Goal: Information Seeking & Learning: Learn about a topic

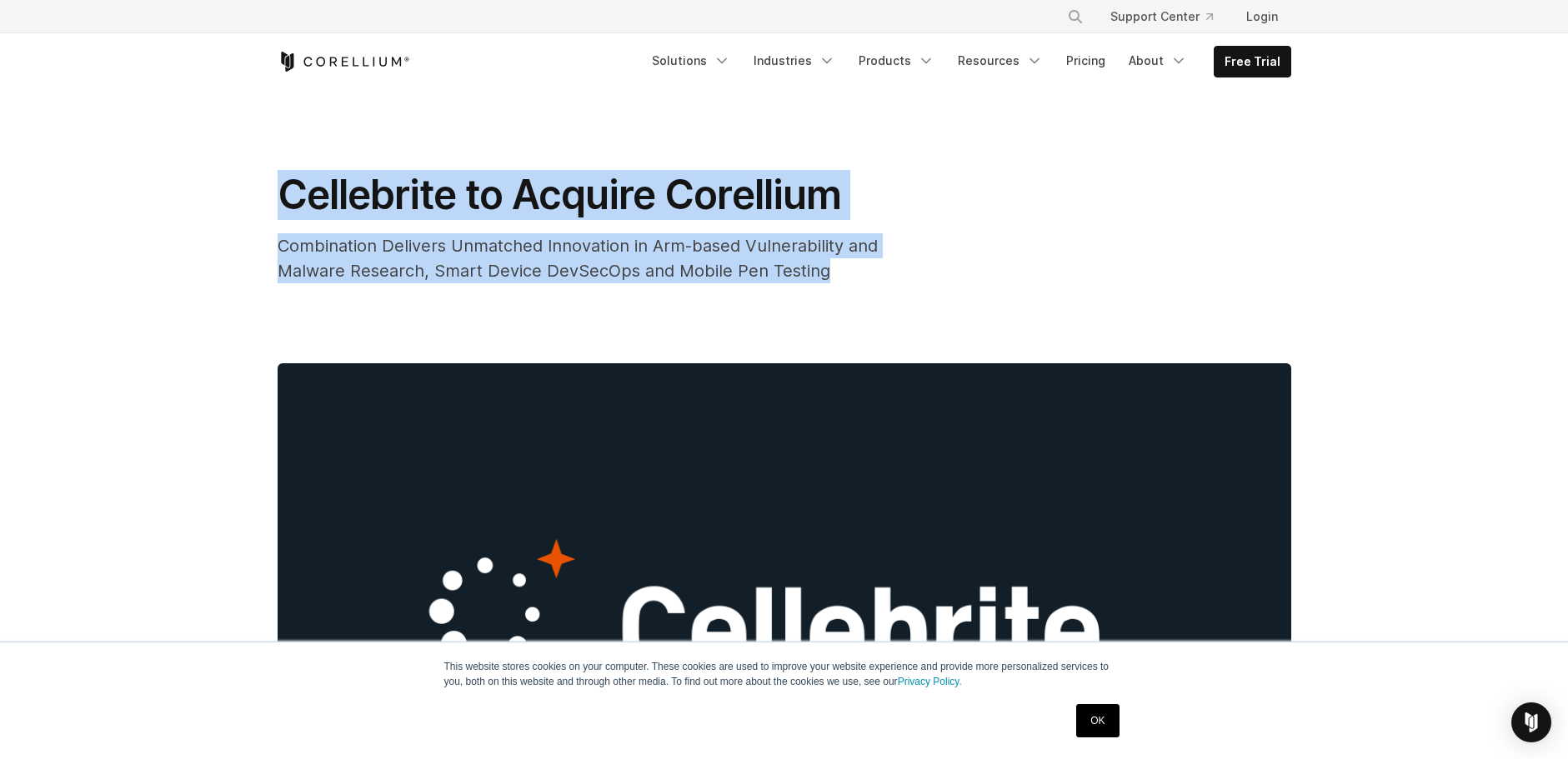
drag, startPoint x: 236, startPoint y: 187, endPoint x: 960, endPoint y: 268, distance: 728.5
click at [927, 275] on div "Combination Delivers Unmatched Innovation in Arm-based Vulnerability and Malwar…" at bounding box center [610, 258] width 667 height 50
drag, startPoint x: 845, startPoint y: 276, endPoint x: 203, endPoint y: 172, distance: 650.4
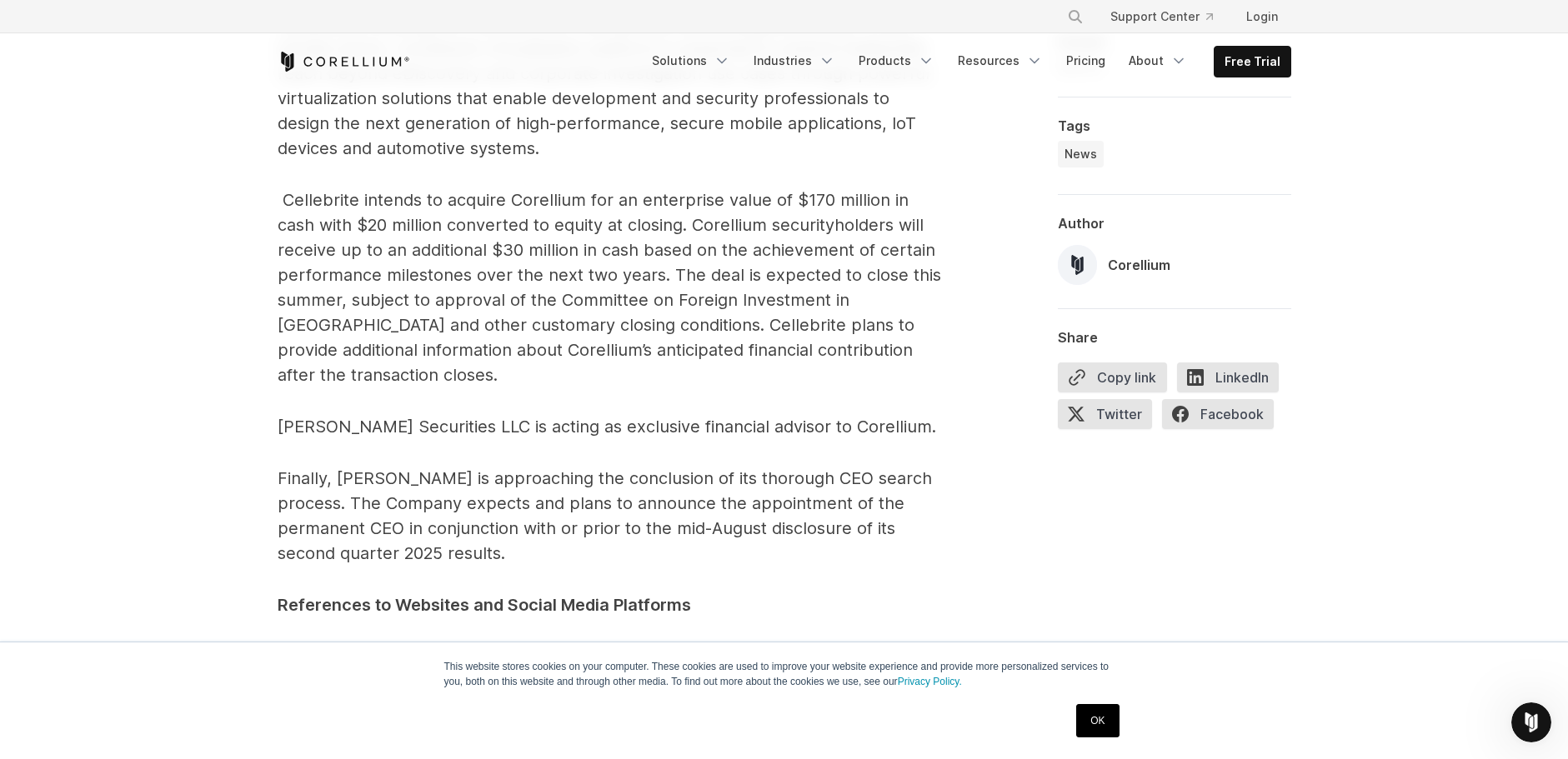
scroll to position [2251, 0]
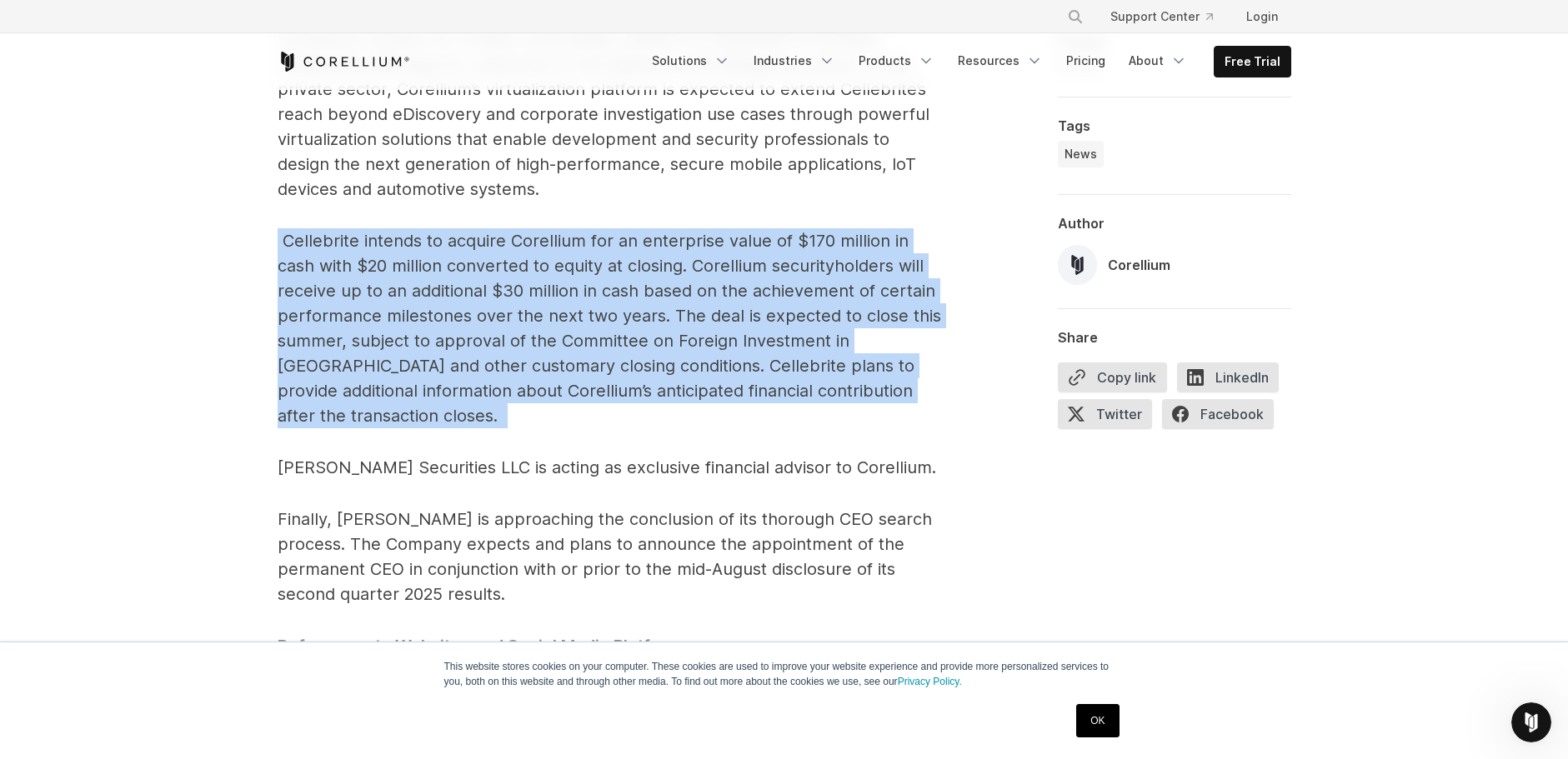
drag, startPoint x: 276, startPoint y: 187, endPoint x: 380, endPoint y: 356, distance: 198.4
click at [380, 356] on p "Cellebrite intends to acquire Corellium for an enterprise value of $170 million…" at bounding box center [610, 328] width 667 height 200
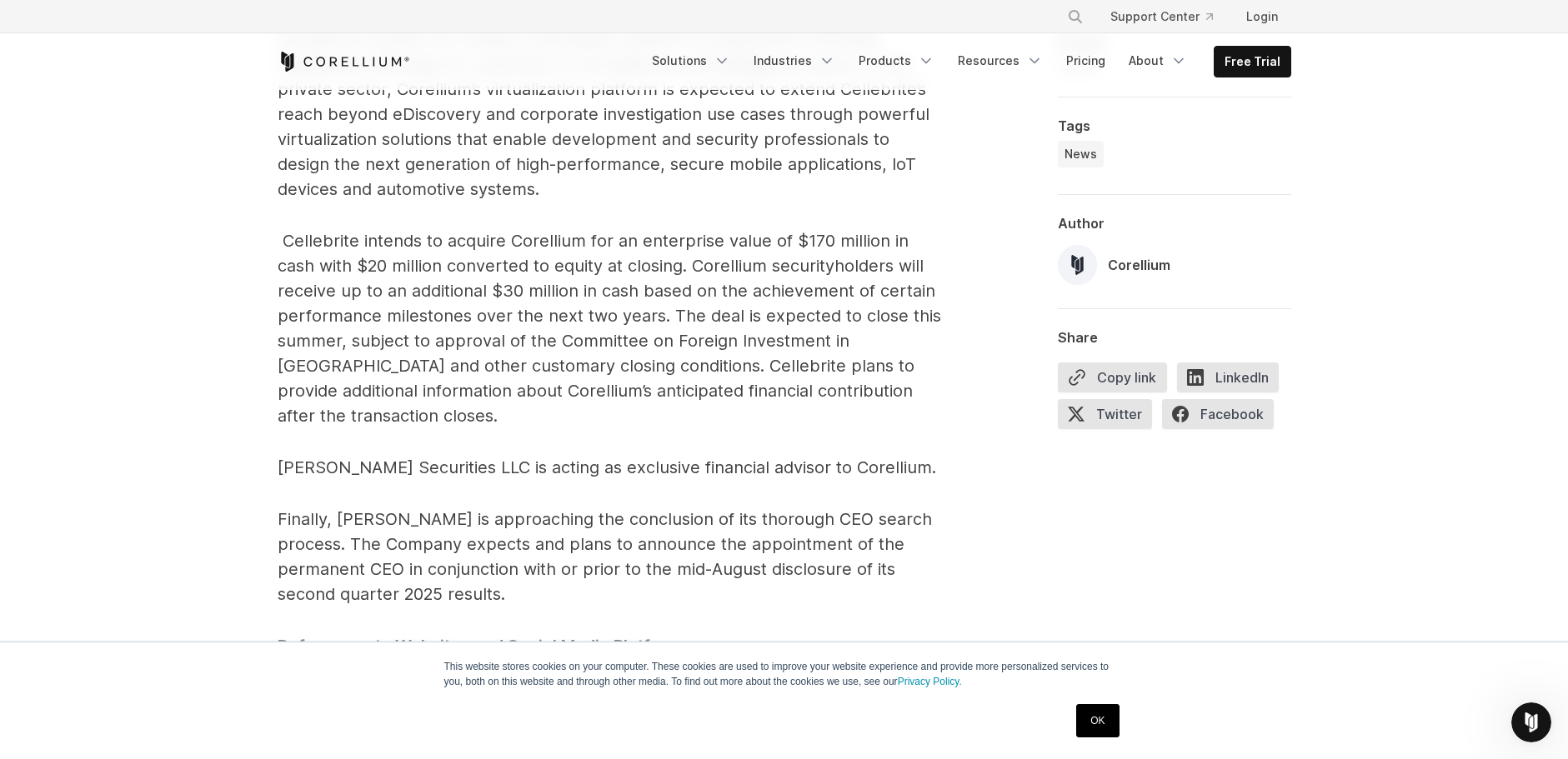
drag, startPoint x: 234, startPoint y: 376, endPoint x: 251, endPoint y: 376, distance: 17.0
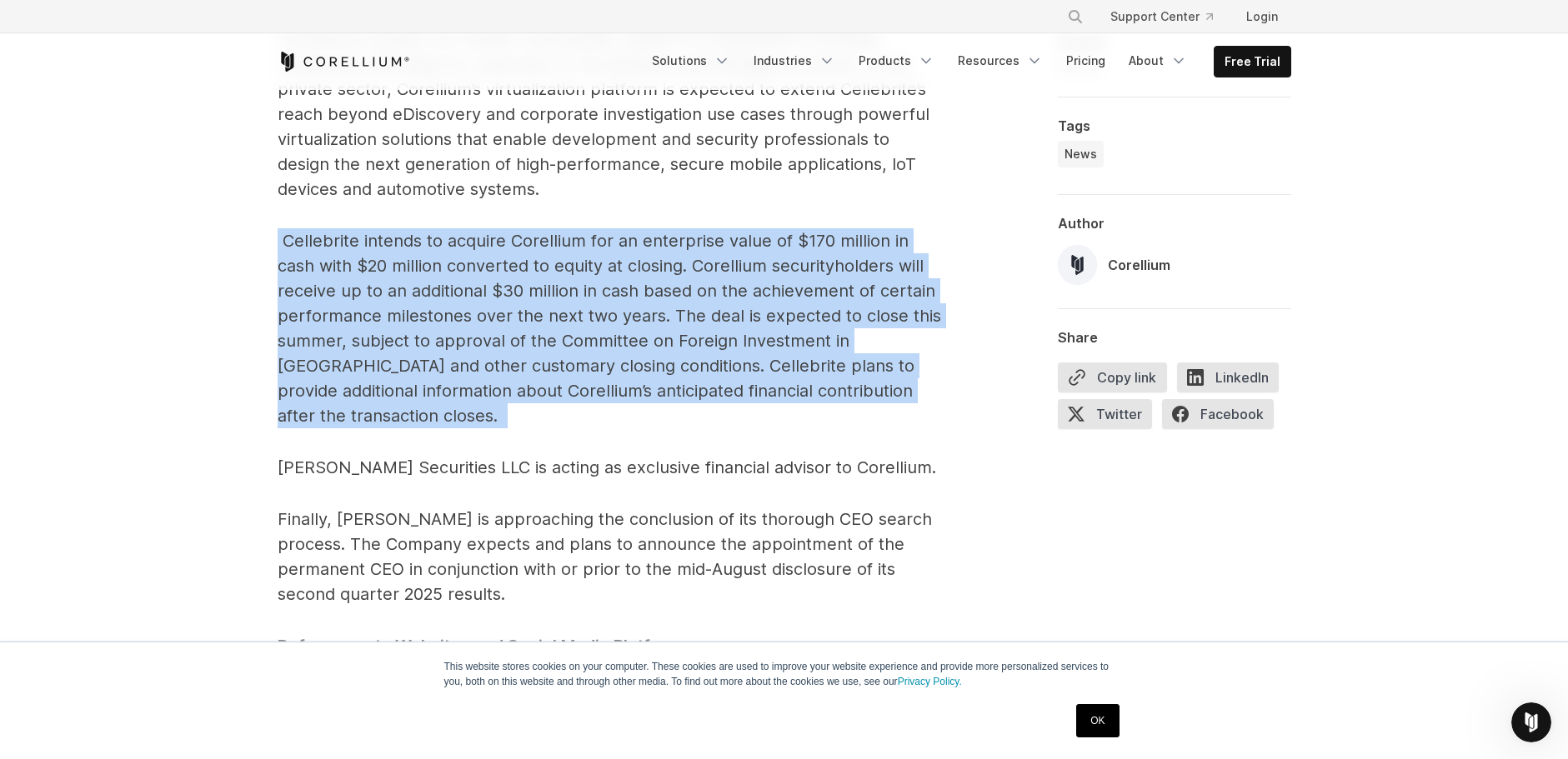
drag, startPoint x: 361, startPoint y: 372, endPoint x: 279, endPoint y: 190, distance: 199.6
click at [279, 229] on p "Cellebrite intends to acquire Corellium for an enterprise value of $170 million…" at bounding box center [610, 328] width 667 height 200
